Goal: Check status: Check status

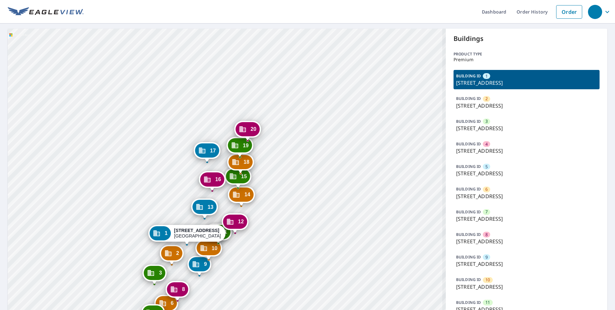
drag, startPoint x: 286, startPoint y: 224, endPoint x: 330, endPoint y: 127, distance: 107.0
click at [330, 127] on div "2 [GEOGRAPHIC_DATA] [GEOGRAPHIC_DATA] [GEOGRAPHIC_DATA][STREET_ADDRESS] [GEOGRA…" at bounding box center [227, 276] width 438 height 495
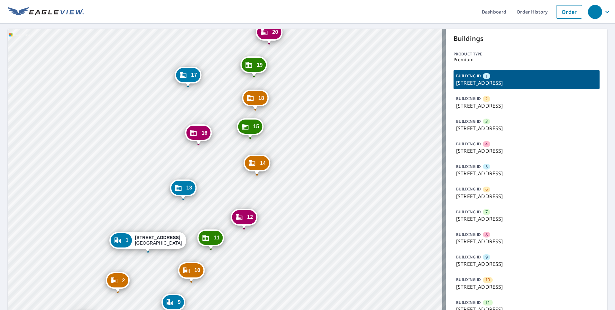
drag, startPoint x: 20, startPoint y: 198, endPoint x: 0, endPoint y: 186, distance: 23.3
click at [28, 195] on div "2 20 Harbour Green Dr Key Largo, FL 33037 3 22 Harbour Green Dr Key Largo, FL 3…" at bounding box center [227, 276] width 438 height 495
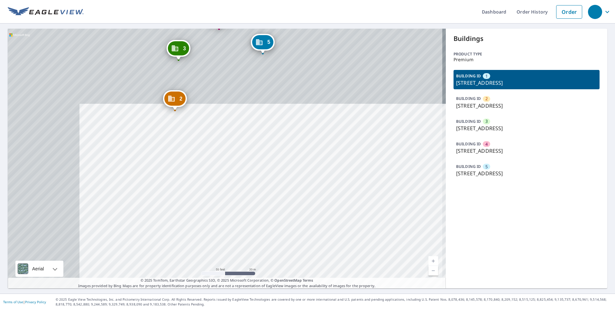
drag, startPoint x: 156, startPoint y: 112, endPoint x: 246, endPoint y: 184, distance: 115.4
click at [280, 248] on div "2 [STREET_ADDRESS] 3 [STREET_ADDRESS] 4 [STREET_ADDRESS] 5 [STREET_ADDRESS] 1 […" at bounding box center [227, 158] width 438 height 259
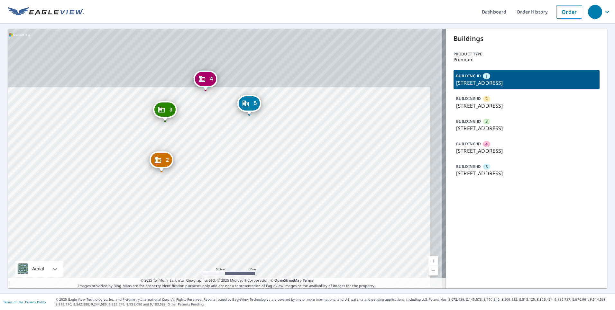
drag, startPoint x: 218, startPoint y: 129, endPoint x: 203, endPoint y: 202, distance: 74.2
click at [203, 202] on div "2 [STREET_ADDRESS] 3 [STREET_ADDRESS] 4 [STREET_ADDRESS] 5 [STREET_ADDRESS] 1 […" at bounding box center [227, 158] width 438 height 259
